Goal: Check status: Check status

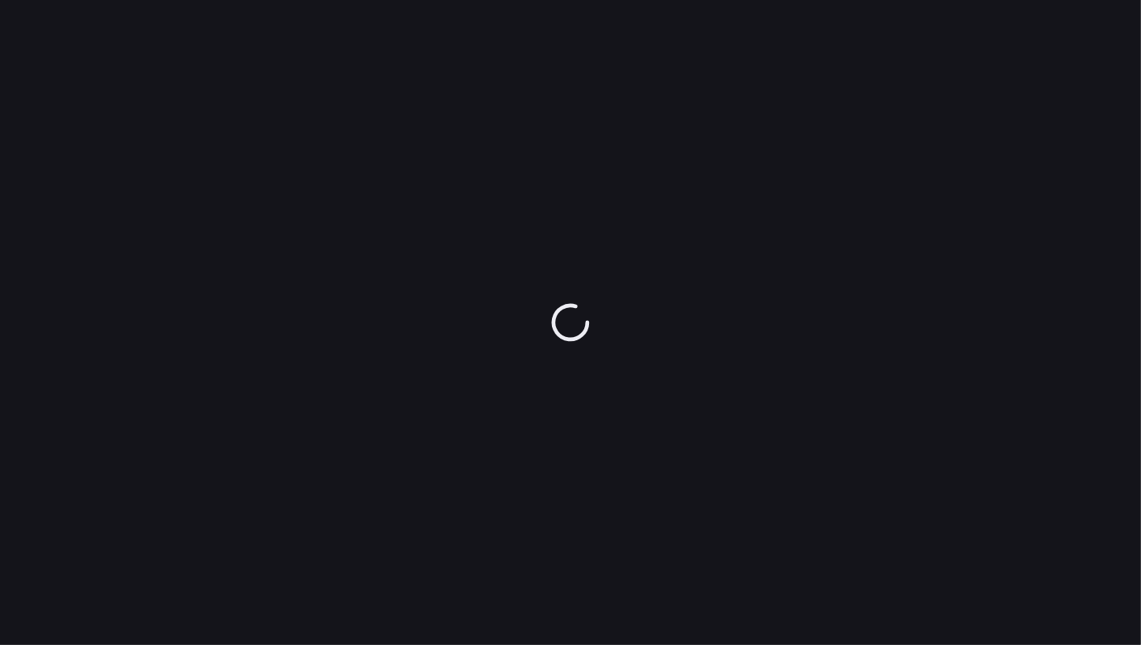
drag, startPoint x: 0, startPoint y: 0, endPoint x: 940, endPoint y: 208, distance: 962.5
click at [940, 208] on div at bounding box center [570, 322] width 1141 height 645
